Goal: Complete Application Form: Complete application form

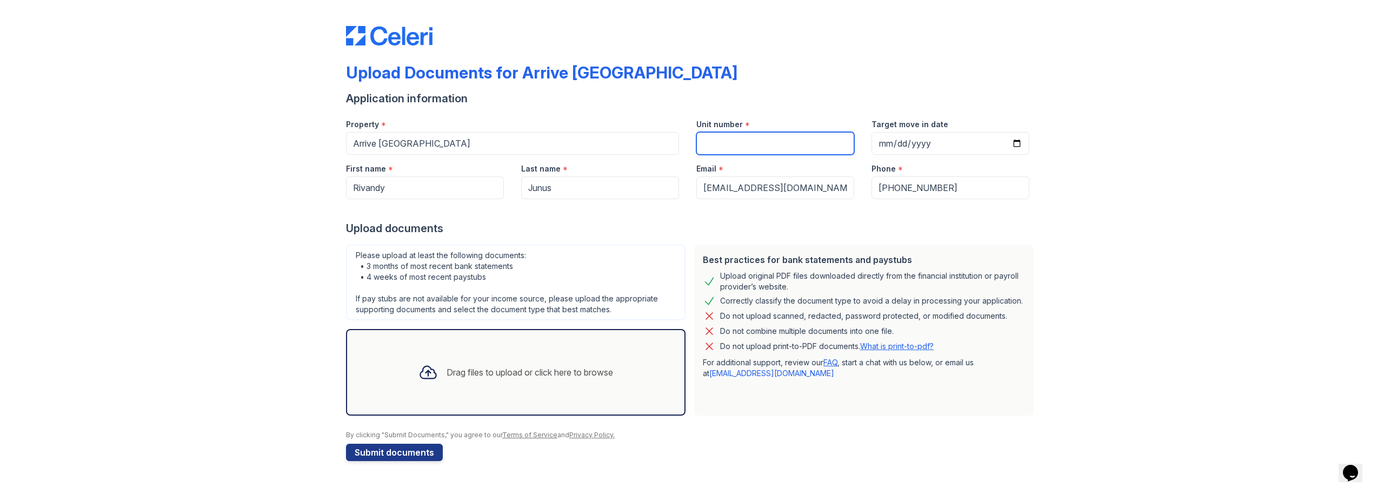
click at [758, 148] on input "Unit number" at bounding box center [775, 143] width 158 height 23
type input "264"
click at [210, 269] on div "Upload Documents for Arrive Sonoma Ridge Application information Property * Arr…" at bounding box center [691, 241] width 1349 height 482
click at [960, 143] on input "Target move in date" at bounding box center [950, 143] width 158 height 23
type input "2025-10-11"
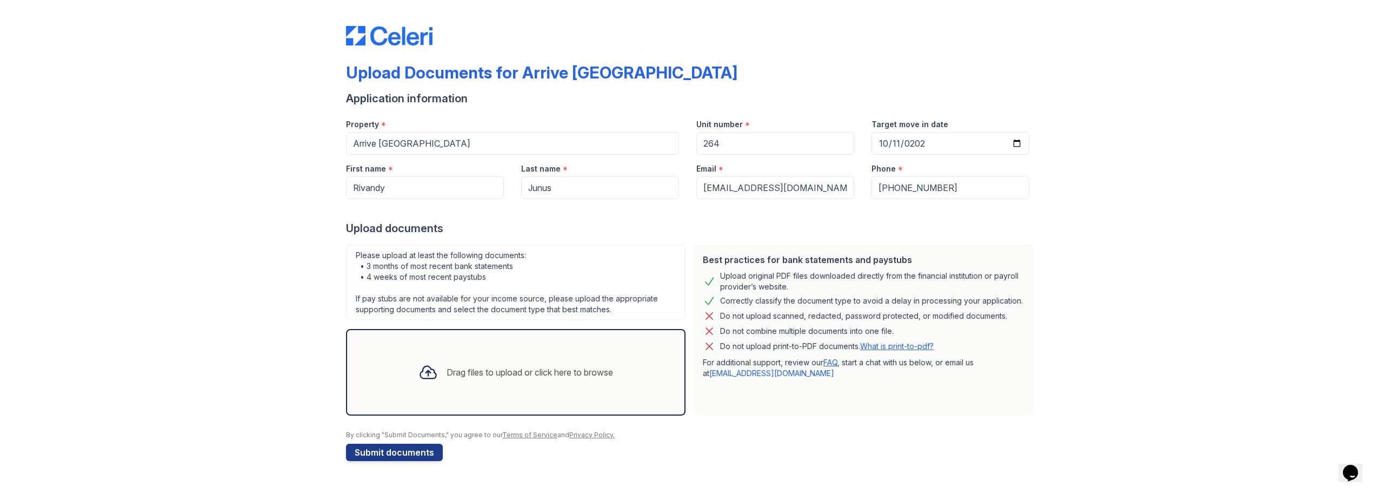
click at [1104, 192] on div "Upload Documents for Arrive Sonoma Ridge Application information Property * Arr…" at bounding box center [691, 241] width 1349 height 482
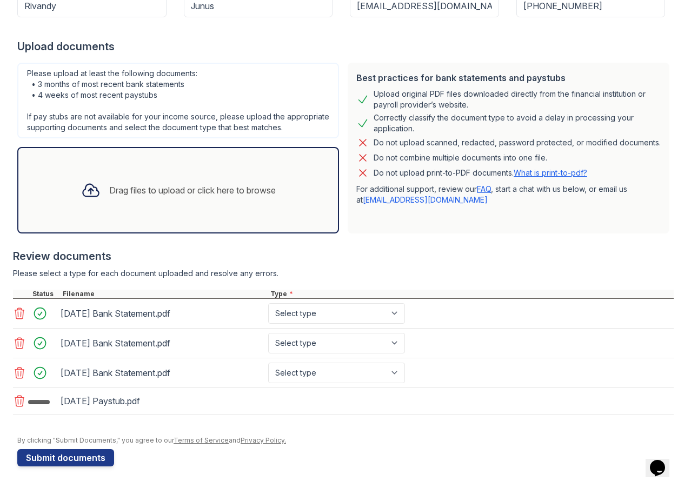
scroll to position [192, 0]
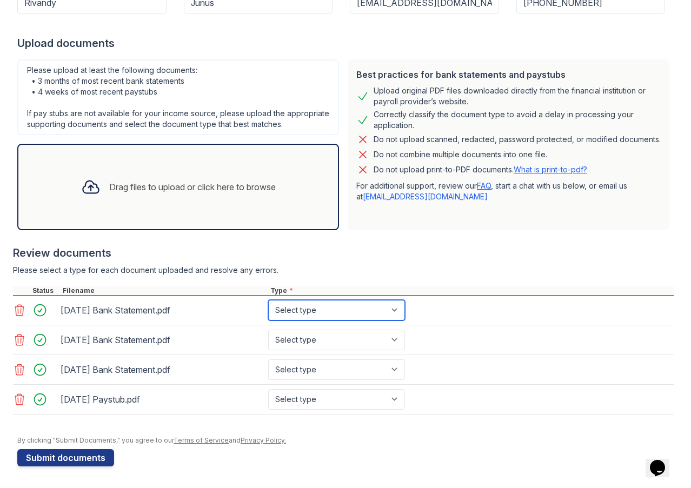
click at [328, 314] on select "Select type Paystub Bank Statement Offer Letter Tax Documents Benefit Award Let…" at bounding box center [336, 310] width 137 height 21
select select "bank_statement"
click at [268, 303] on select "Select type Paystub Bank Statement Offer Letter Tax Documents Benefit Award Let…" at bounding box center [336, 310] width 137 height 21
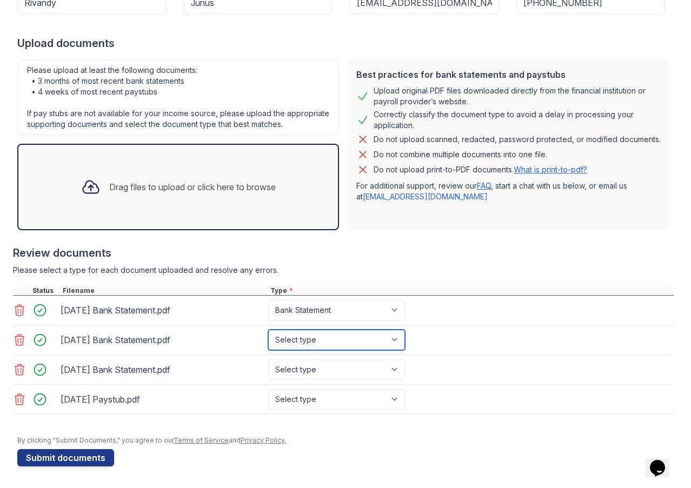
click at [322, 340] on select "Select type Paystub Bank Statement Offer Letter Tax Documents Benefit Award Let…" at bounding box center [336, 340] width 137 height 21
select select "bank_statement"
click at [268, 332] on select "Select type Paystub Bank Statement Offer Letter Tax Documents Benefit Award Let…" at bounding box center [336, 340] width 137 height 21
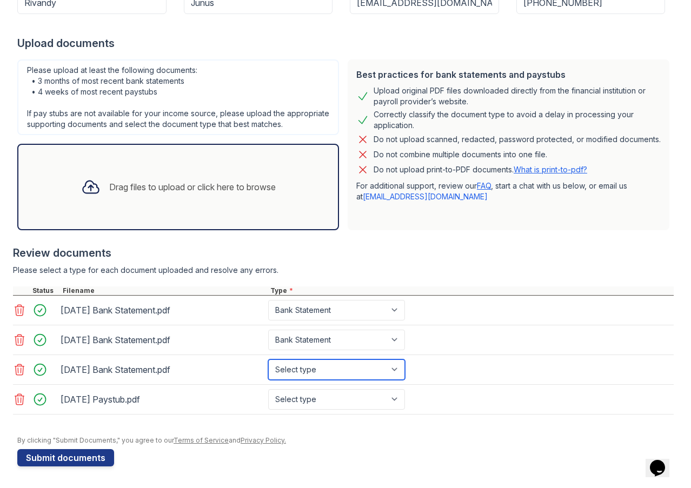
click at [316, 371] on select "Select type Paystub Bank Statement Offer Letter Tax Documents Benefit Award Let…" at bounding box center [336, 370] width 137 height 21
select select "bank_statement"
click at [268, 362] on select "Select type Paystub Bank Statement Offer Letter Tax Documents Benefit Award Let…" at bounding box center [336, 370] width 137 height 21
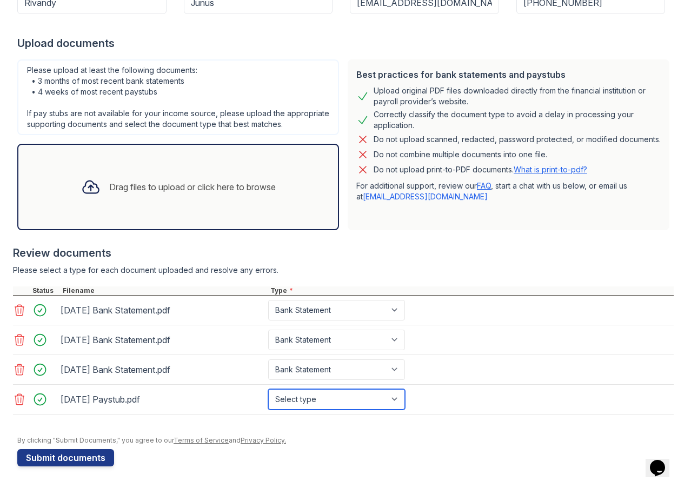
click at [323, 398] on select "Select type Paystub Bank Statement Offer Letter Tax Documents Benefit Award Let…" at bounding box center [336, 399] width 137 height 21
select select "paystub"
click at [268, 392] on select "Select type Paystub Bank Statement Offer Letter Tax Documents Benefit Award Let…" at bounding box center [336, 399] width 137 height 21
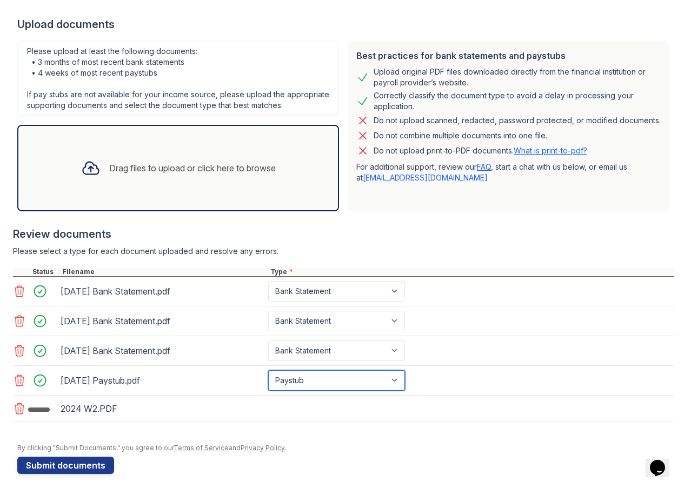
scroll to position [222, 0]
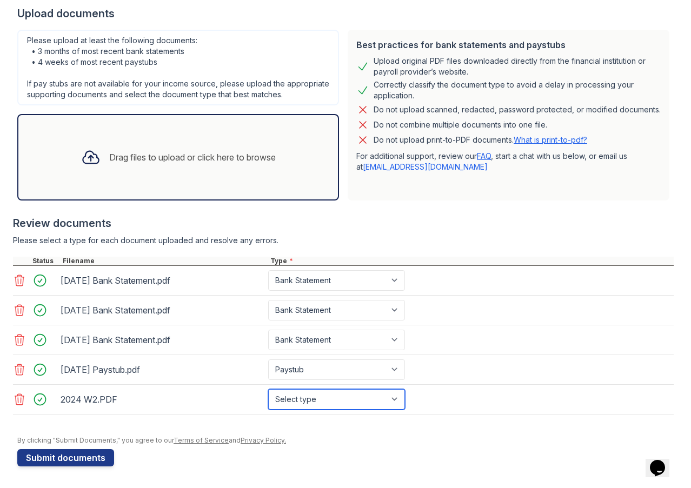
click at [319, 407] on select "Select type Paystub Bank Statement Offer Letter Tax Documents Benefit Award Let…" at bounding box center [336, 399] width 137 height 21
click at [19, 405] on icon at bounding box center [19, 399] width 13 height 13
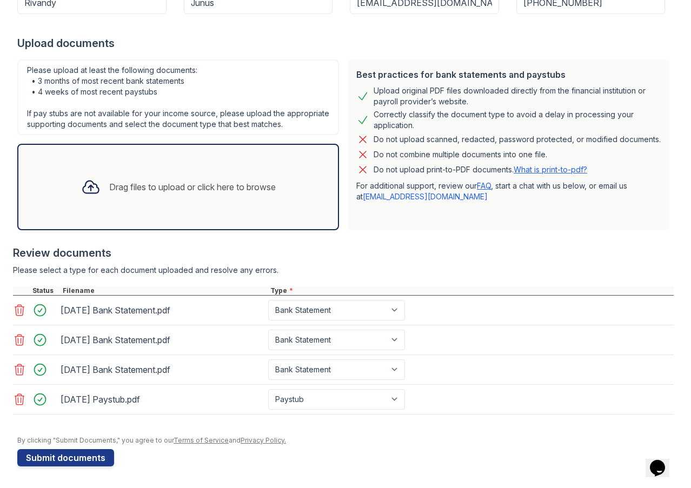
scroll to position [196, 0]
click at [76, 456] on button "Submit documents" at bounding box center [65, 457] width 97 height 17
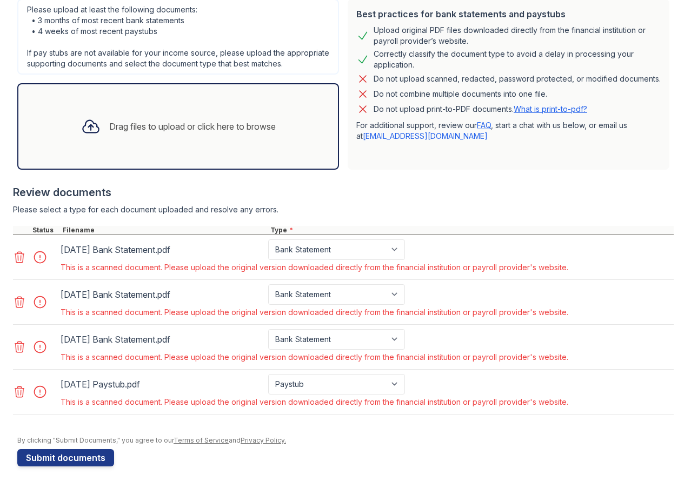
scroll to position [287, 0]
click at [341, 250] on select "Paystub Bank Statement Offer Letter Tax Documents Benefit Award Letter Investme…" at bounding box center [336, 249] width 137 height 21
click at [299, 203] on div "Review documents Please select a type for each document uploaded and resolve an…" at bounding box center [343, 299] width 661 height 251
click at [23, 391] on icon at bounding box center [19, 392] width 9 height 11
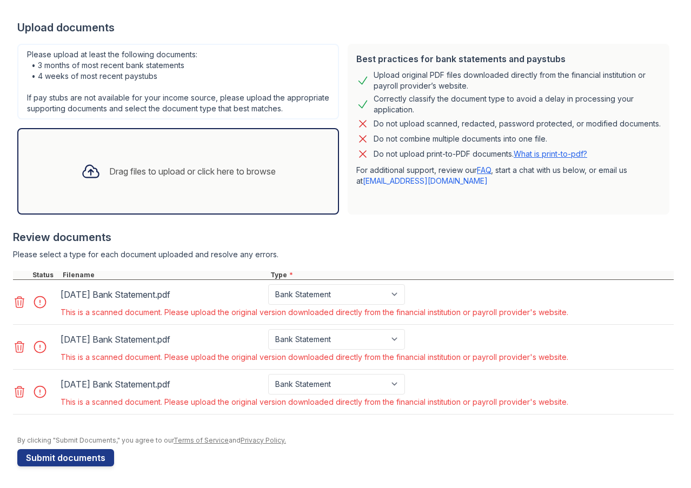
scroll to position [242, 0]
click at [16, 390] on icon at bounding box center [19, 392] width 9 height 11
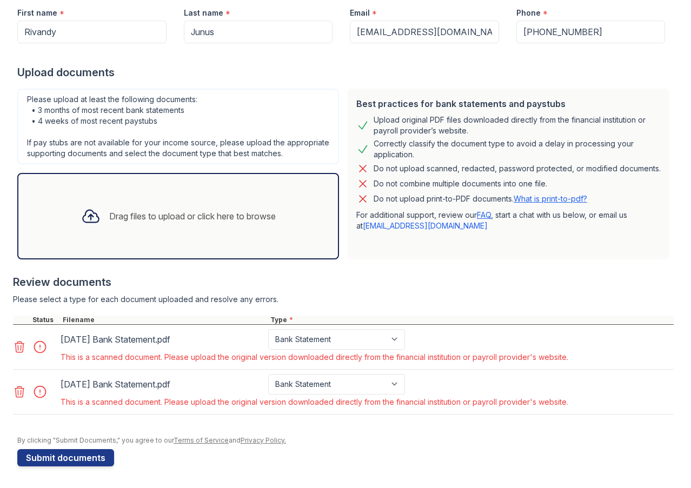
click at [16, 386] on icon at bounding box center [19, 391] width 13 height 13
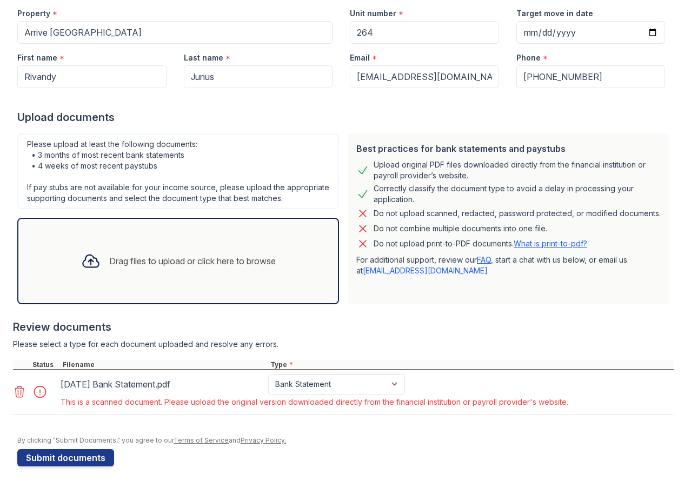
scroll to position [152, 0]
click at [20, 401] on div at bounding box center [35, 392] width 45 height 36
click at [22, 394] on icon at bounding box center [19, 391] width 13 height 13
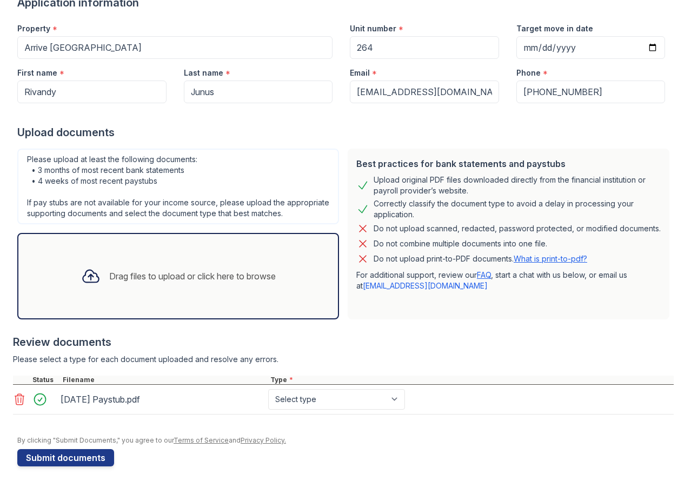
scroll to position [137, 0]
click at [316, 394] on select "Select type Paystub Bank Statement Offer Letter Tax Documents Benefit Award Let…" at bounding box center [336, 399] width 137 height 21
select select "paystub"
click at [268, 389] on select "Select type Paystub Bank Statement Offer Letter Tax Documents Benefit Award Let…" at bounding box center [336, 399] width 137 height 21
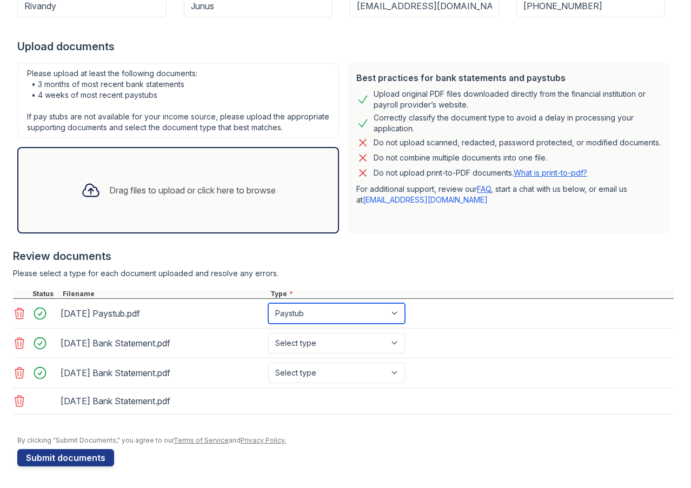
scroll to position [223, 0]
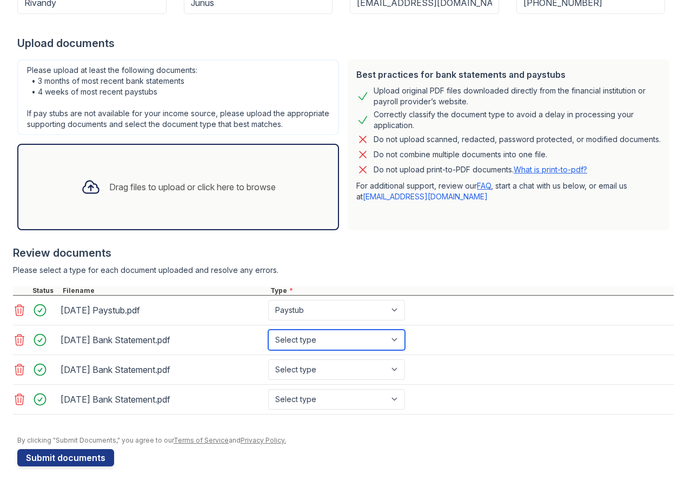
click at [347, 342] on select "Select type Paystub Bank Statement Offer Letter Tax Documents Benefit Award Let…" at bounding box center [336, 340] width 137 height 21
select select "bank_statement"
click at [268, 332] on select "Select type Paystub Bank Statement Offer Letter Tax Documents Benefit Award Let…" at bounding box center [336, 340] width 137 height 21
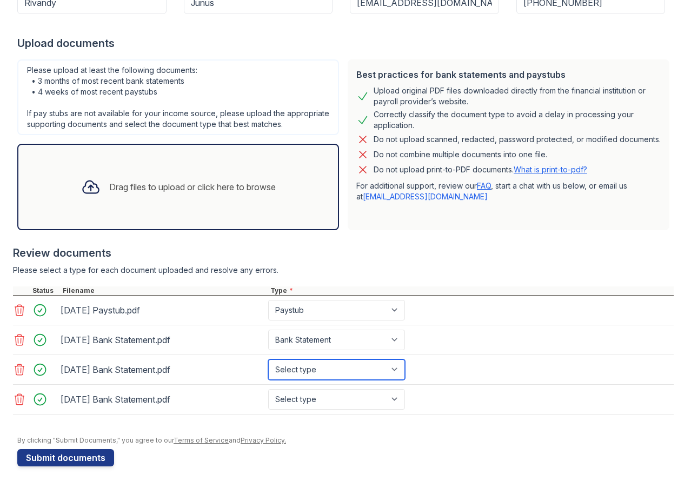
click at [324, 369] on select "Select type Paystub Bank Statement Offer Letter Tax Documents Benefit Award Let…" at bounding box center [336, 370] width 137 height 21
select select "bank_statement"
click at [268, 362] on select "Select type Paystub Bank Statement Offer Letter Tax Documents Benefit Award Let…" at bounding box center [336, 370] width 137 height 21
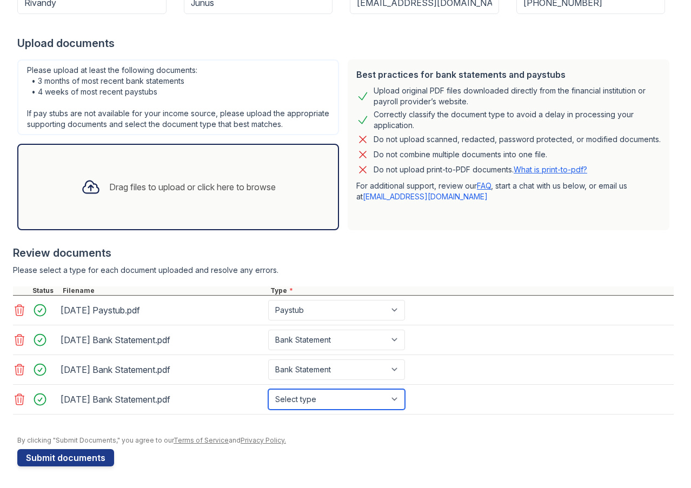
click at [323, 404] on select "Select type Paystub Bank Statement Offer Letter Tax Documents Benefit Award Let…" at bounding box center [336, 399] width 137 height 21
select select "bank_statement"
click at [268, 392] on select "Select type Paystub Bank Statement Offer Letter Tax Documents Benefit Award Let…" at bounding box center [336, 399] width 137 height 21
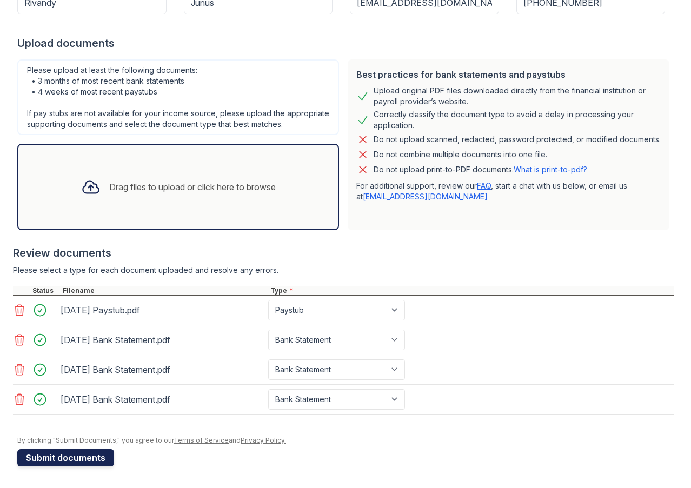
click at [73, 450] on button "Submit documents" at bounding box center [65, 457] width 97 height 17
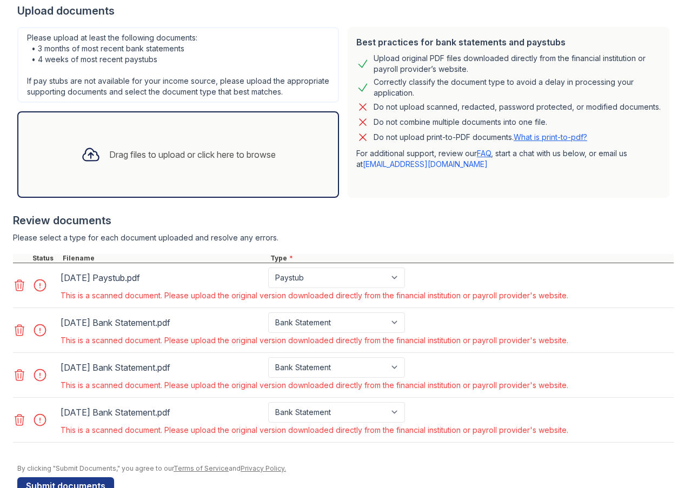
scroll to position [287, 0]
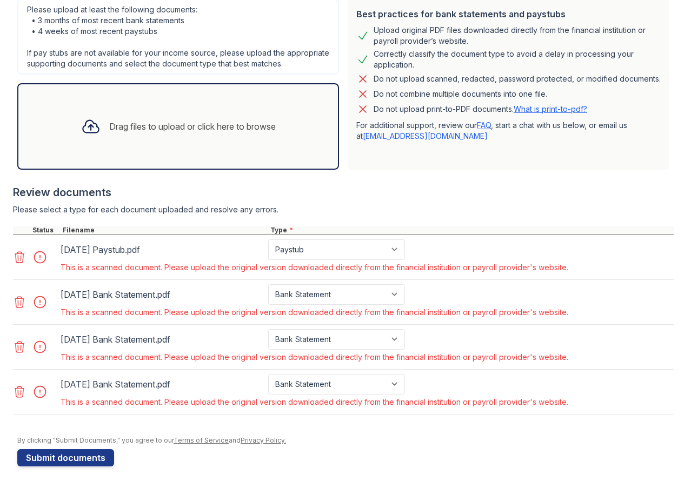
click at [22, 392] on icon at bounding box center [19, 391] width 13 height 13
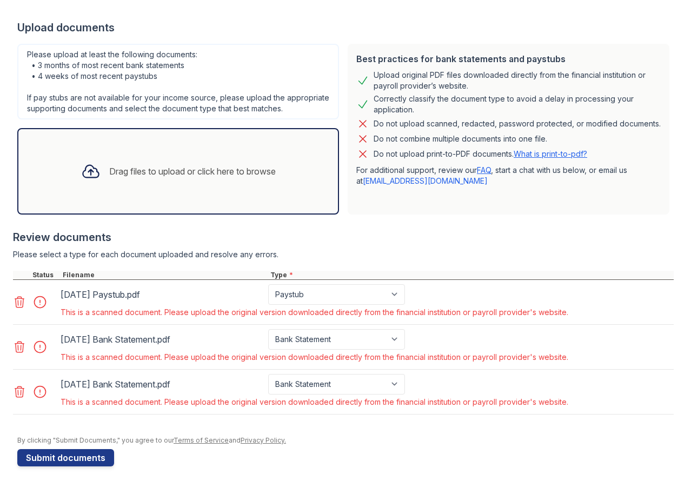
click at [22, 387] on icon at bounding box center [19, 392] width 9 height 11
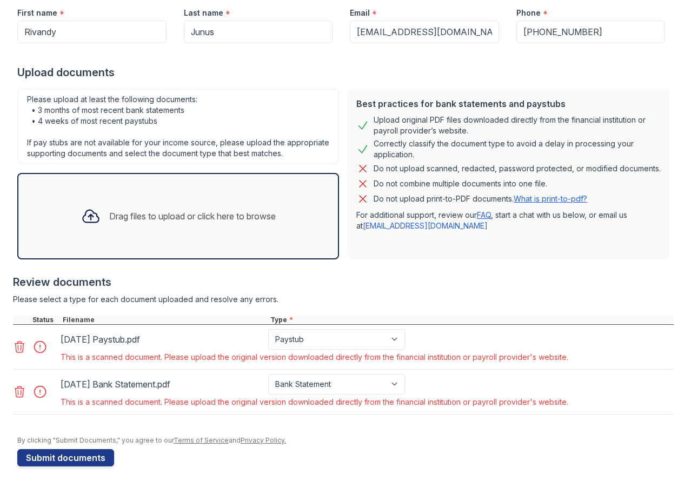
click at [17, 385] on icon at bounding box center [19, 391] width 13 height 13
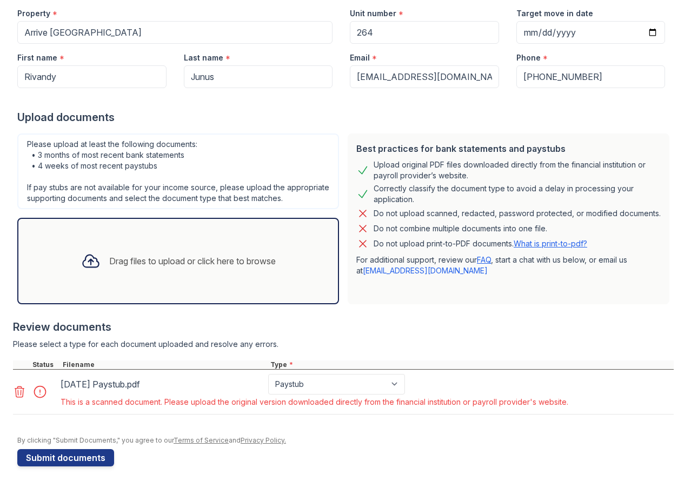
click at [27, 392] on link at bounding box center [20, 391] width 15 height 13
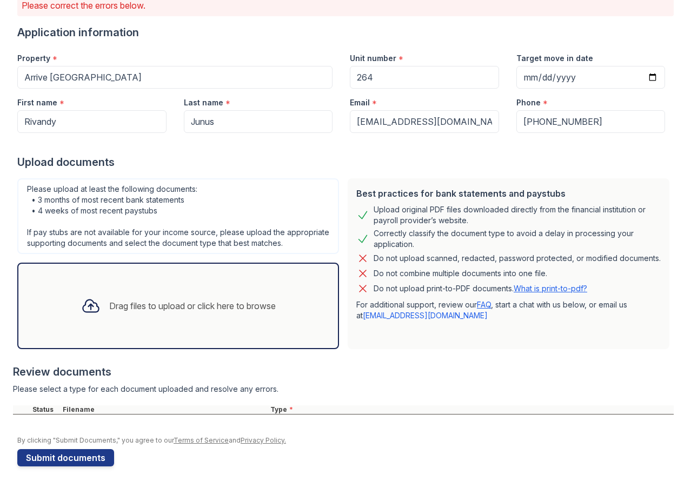
click at [147, 343] on div "Drag files to upload or click here to browse" at bounding box center [178, 306] width 322 height 86
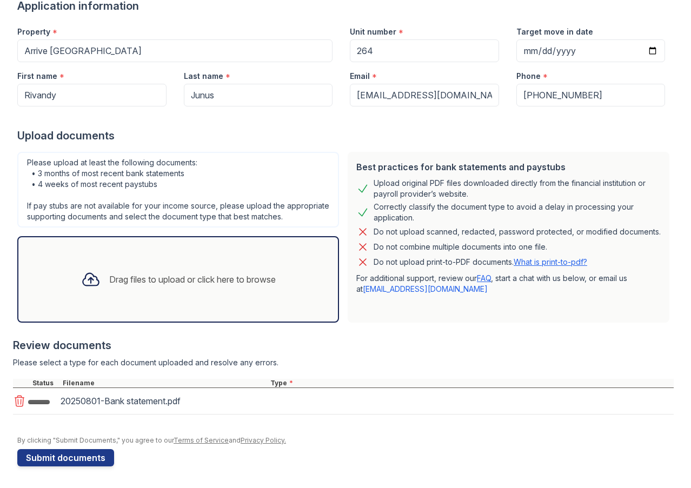
scroll to position [137, 0]
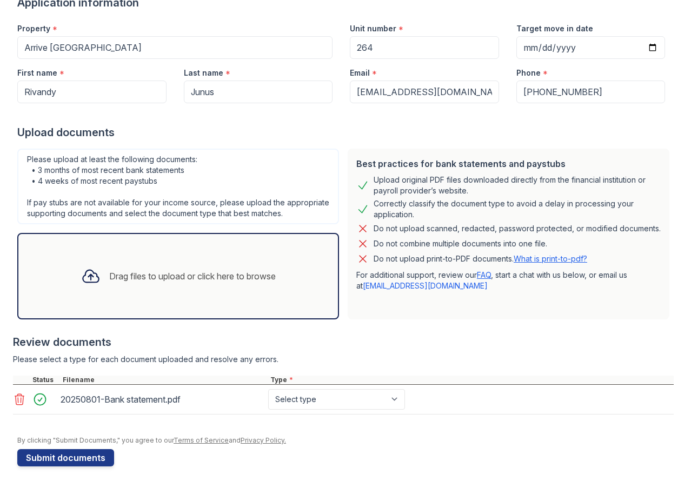
click at [155, 270] on div "Drag files to upload or click here to browse" at bounding box center [192, 276] width 167 height 13
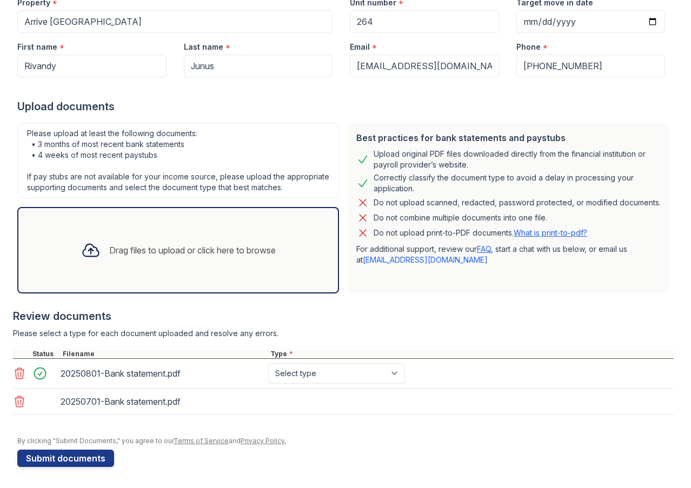
click at [148, 269] on div "Drag files to upload or click here to browse" at bounding box center [178, 250] width 212 height 37
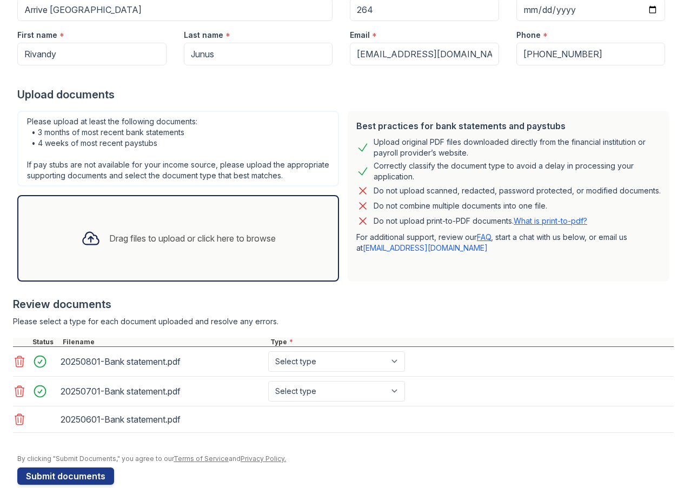
scroll to position [193, 0]
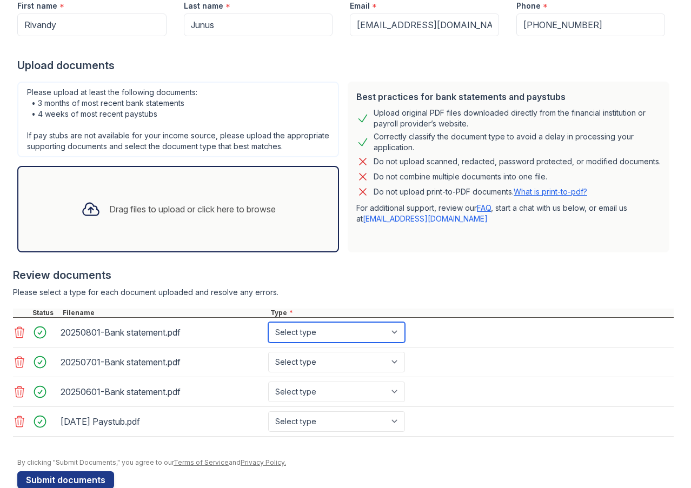
click at [370, 337] on select "Select type Paystub Bank Statement Offer Letter Tax Documents Benefit Award Let…" at bounding box center [336, 332] width 137 height 21
select select "bank_statement"
click at [268, 332] on select "Select type Paystub Bank Statement Offer Letter Tax Documents Benefit Award Let…" at bounding box center [336, 332] width 137 height 21
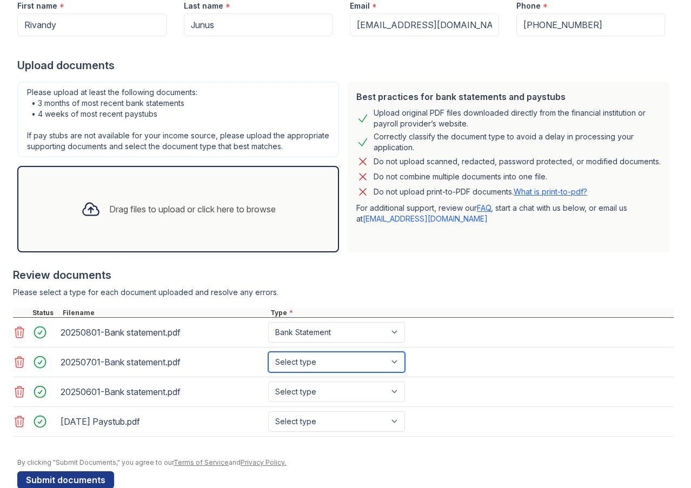
click at [327, 370] on select "Select type Paystub Bank Statement Offer Letter Tax Documents Benefit Award Let…" at bounding box center [336, 362] width 137 height 21
select select "bank_statement"
click at [268, 362] on select "Select type Paystub Bank Statement Offer Letter Tax Documents Benefit Award Let…" at bounding box center [336, 362] width 137 height 21
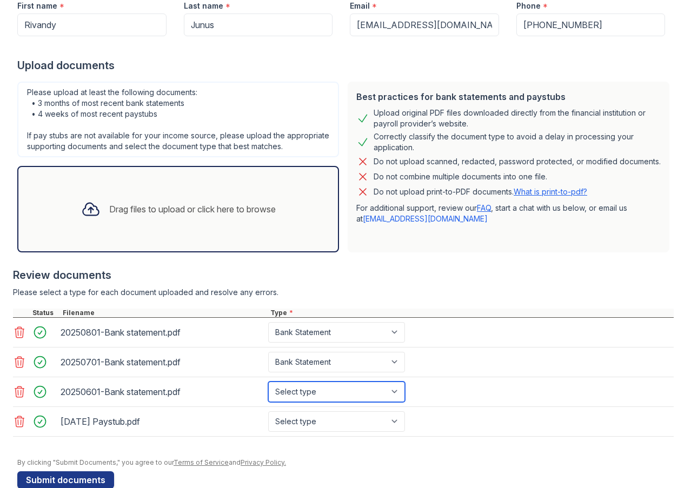
click at [320, 398] on select "Select type Paystub Bank Statement Offer Letter Tax Documents Benefit Award Let…" at bounding box center [336, 392] width 137 height 21
select select "bank_statement"
click at [268, 392] on select "Select type Paystub Bank Statement Offer Letter Tax Documents Benefit Award Let…" at bounding box center [336, 392] width 137 height 21
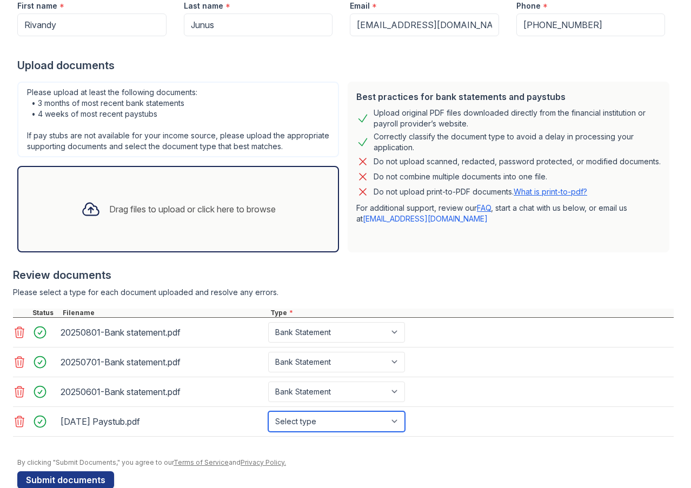
click at [321, 431] on select "Select type Paystub Bank Statement Offer Letter Tax Documents Benefit Award Let…" at bounding box center [336, 421] width 137 height 21
select select "paystub"
click at [268, 422] on select "Select type Paystub Bank Statement Offer Letter Tax Documents Benefit Award Let…" at bounding box center [336, 421] width 137 height 21
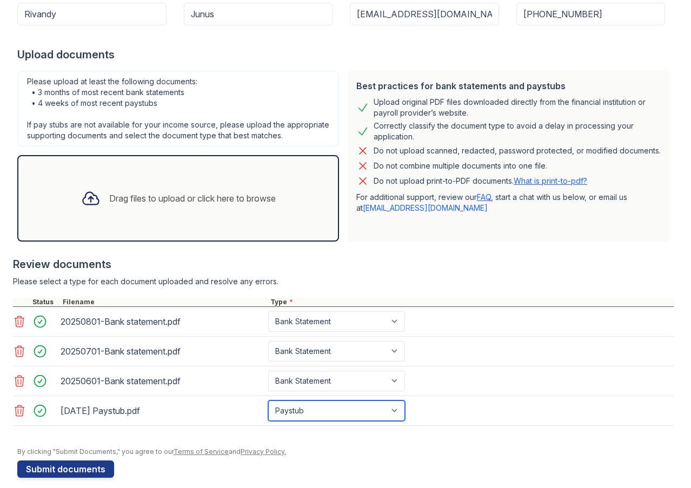
scroll to position [226, 0]
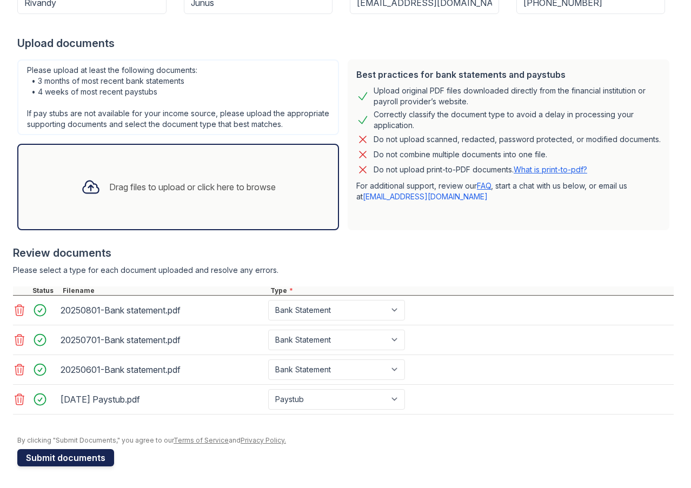
click at [75, 461] on button "Submit documents" at bounding box center [65, 457] width 97 height 17
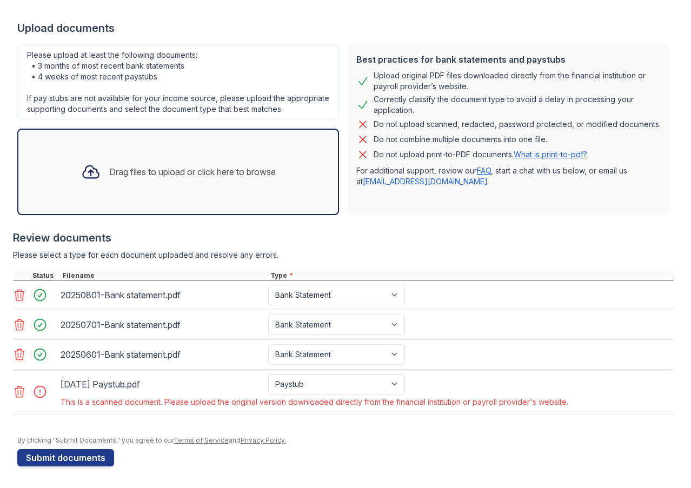
scroll to position [241, 0]
click at [22, 392] on icon at bounding box center [19, 391] width 13 height 13
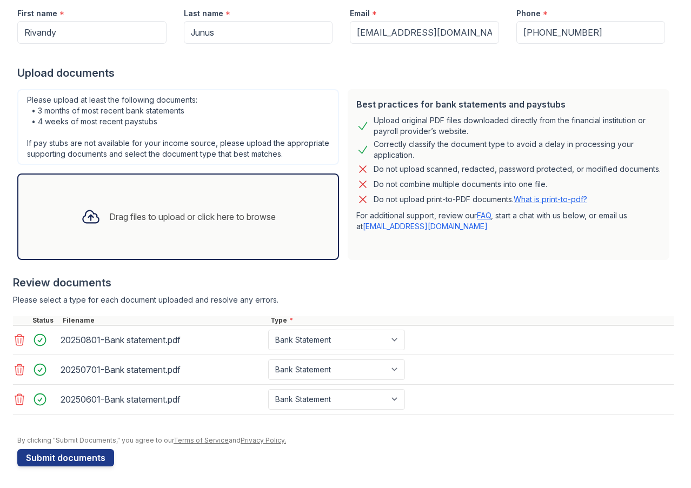
scroll to position [196, 0]
click at [151, 435] on div at bounding box center [345, 430] width 656 height 11
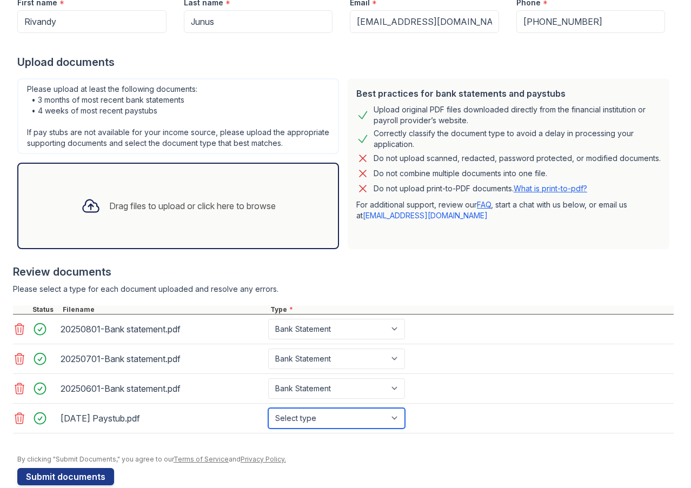
click at [326, 429] on select "Select type Paystub Bank Statement Offer Letter Tax Documents Benefit Award Let…" at bounding box center [336, 418] width 137 height 21
click at [474, 280] on div "Review documents" at bounding box center [343, 271] width 661 height 15
click at [16, 425] on icon at bounding box center [19, 418] width 13 height 13
click at [324, 429] on select "Select type Paystub Bank Statement Offer Letter Tax Documents Benefit Award Let…" at bounding box center [336, 418] width 137 height 21
select select "paystub"
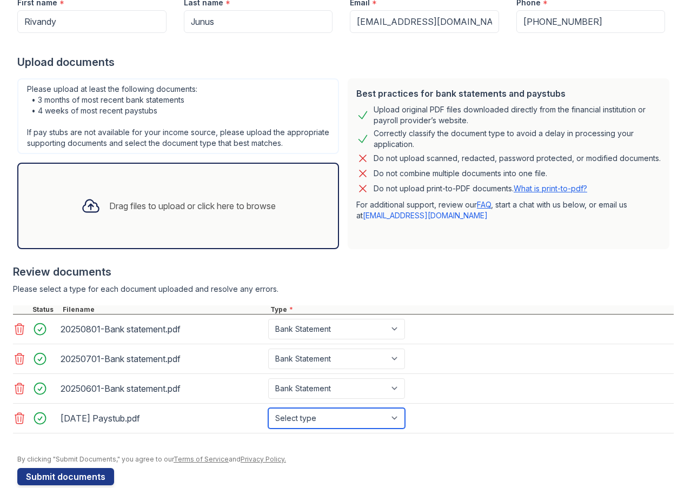
click at [268, 418] on select "Select type Paystub Bank Statement Offer Letter Tax Documents Benefit Award Let…" at bounding box center [336, 418] width 137 height 21
drag, startPoint x: 465, startPoint y: 122, endPoint x: 355, endPoint y: 109, distance: 111.0
click at [356, 109] on div "Upload original PDF files downloaded directly from the financial institution or…" at bounding box center [508, 115] width 304 height 22
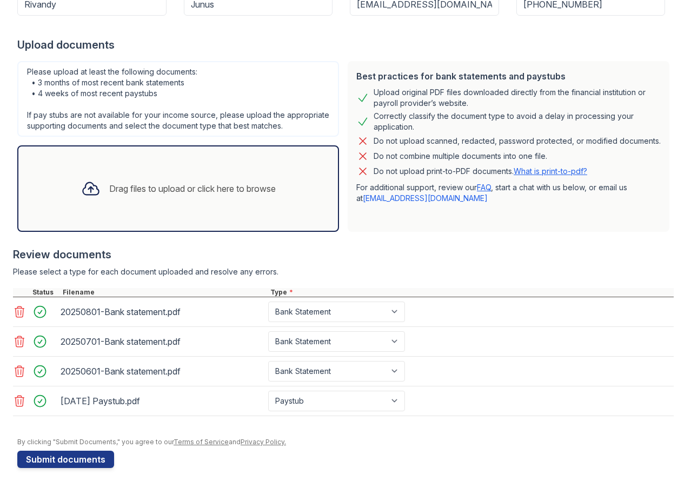
scroll to position [226, 0]
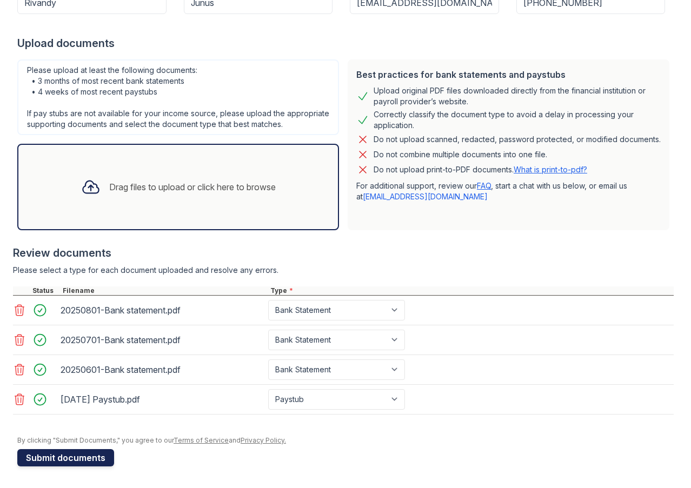
click at [59, 464] on button "Submit documents" at bounding box center [65, 457] width 97 height 17
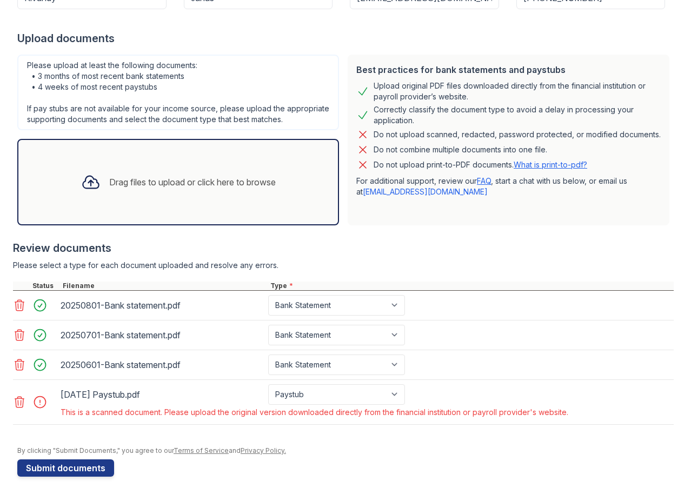
scroll to position [241, 0]
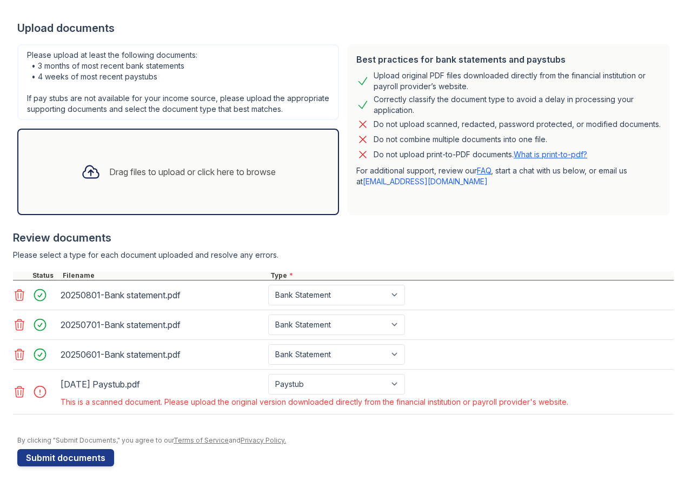
click at [21, 394] on icon at bounding box center [19, 392] width 9 height 11
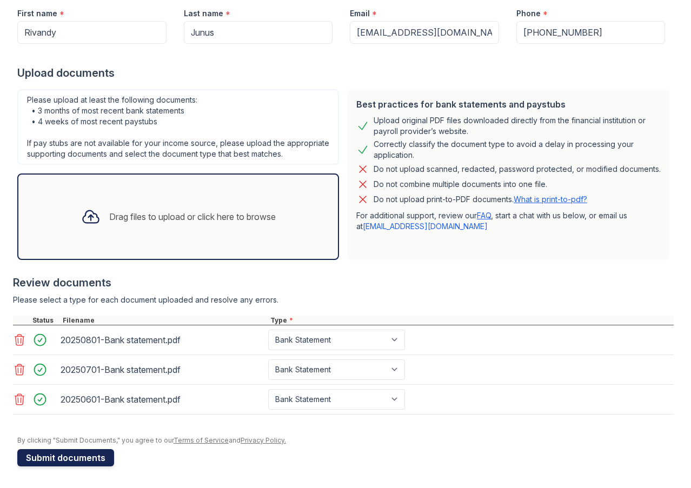
click at [63, 458] on button "Submit documents" at bounding box center [65, 457] width 97 height 17
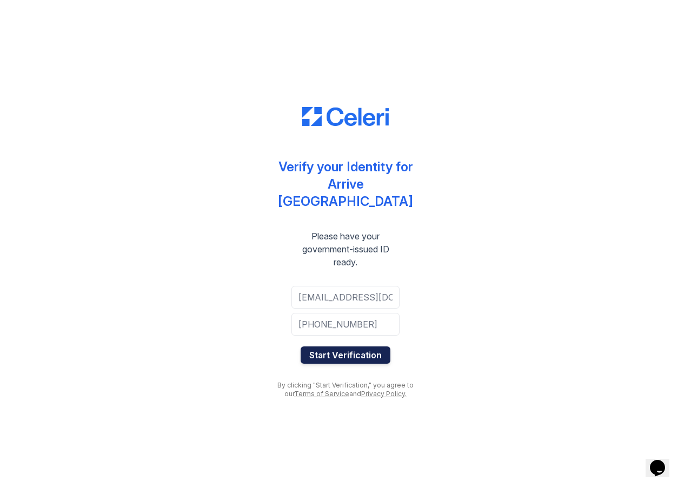
click at [353, 352] on button "Start Verification" at bounding box center [346, 355] width 90 height 17
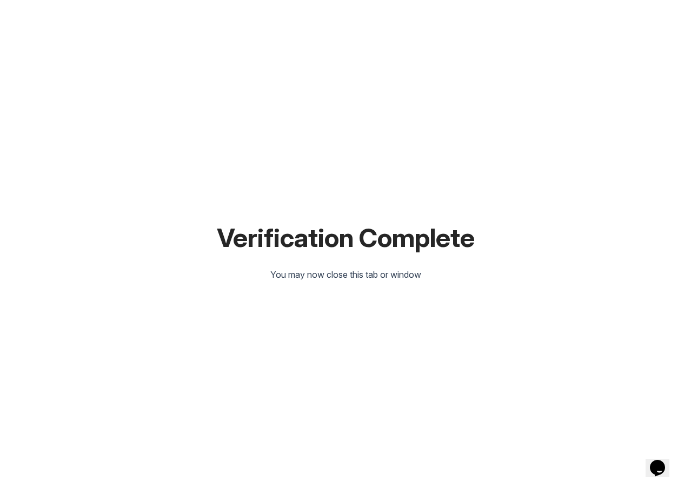
click at [374, 264] on div "Verification Complete You may now close this tab or window" at bounding box center [345, 244] width 656 height 488
click at [371, 277] on div "You may now close this tab or window" at bounding box center [345, 274] width 151 height 13
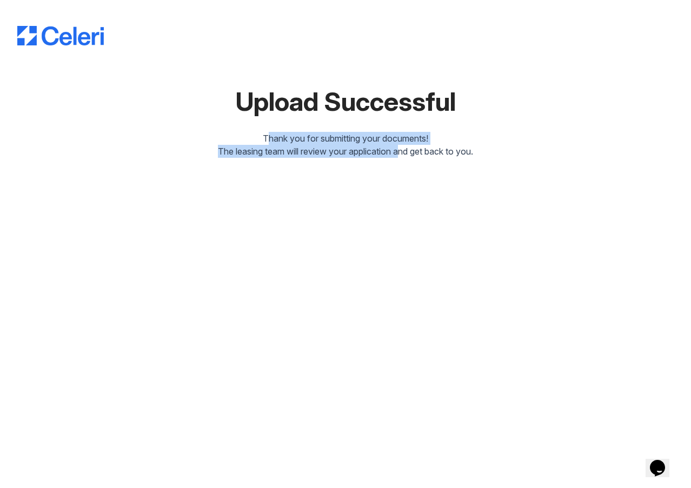
drag, startPoint x: 396, startPoint y: 157, endPoint x: 230, endPoint y: 133, distance: 167.2
click at [230, 133] on div "Upload Successful Thank you for submitting your documents! The leasing team wil…" at bounding box center [345, 81] width 656 height 154
click at [323, 168] on div "Upload Successful Thank you for submitting your documents! The leasing team wil…" at bounding box center [345, 87] width 656 height 175
